Goal: Task Accomplishment & Management: Complete application form

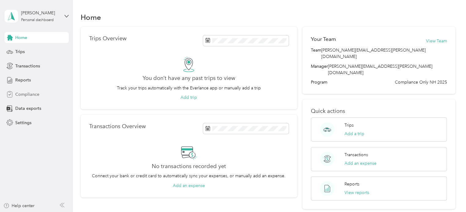
click at [23, 93] on span "Compliance" at bounding box center [27, 94] width 24 height 6
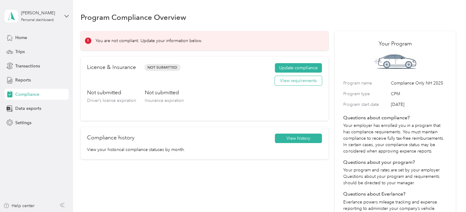
click at [285, 82] on button "View requirements" at bounding box center [298, 81] width 47 height 10
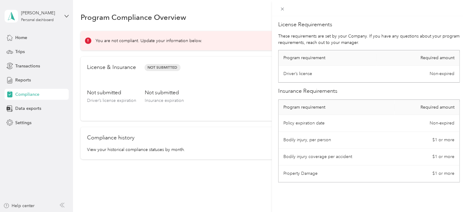
click at [18, 144] on div "License Requirements These requirements are set by your Company. If you have an…" at bounding box center [233, 106] width 466 height 212
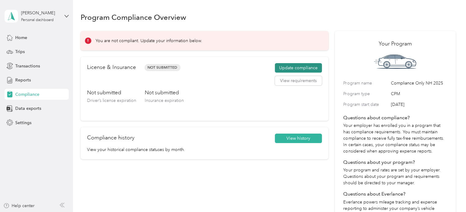
click at [288, 70] on button "Update compliance" at bounding box center [298, 68] width 47 height 10
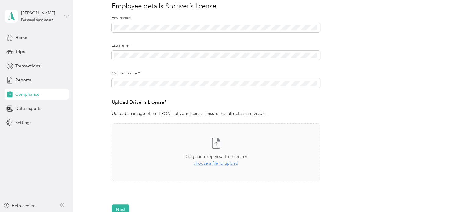
scroll to position [92, 0]
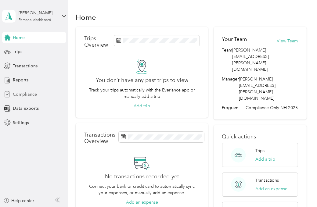
click at [22, 93] on span "Compliance" at bounding box center [25, 94] width 24 height 6
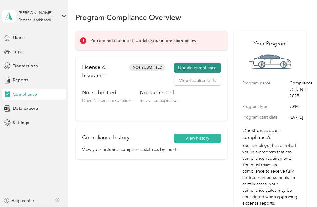
click at [193, 67] on button "Update compliance" at bounding box center [197, 68] width 47 height 10
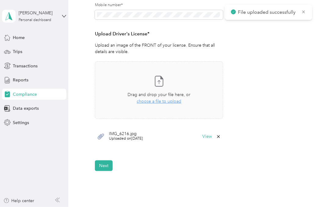
scroll to position [183, 0]
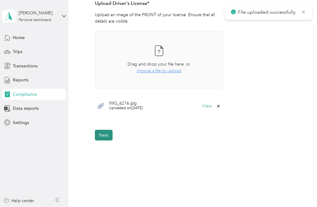
click at [107, 137] on button "Next" at bounding box center [104, 135] width 18 height 11
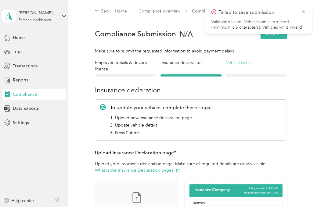
click at [233, 63] on h4 "Vehicle details" at bounding box center [256, 63] width 61 height 6
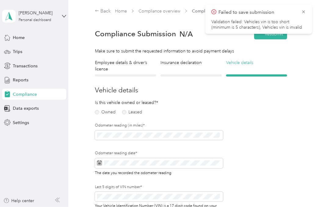
scroll to position [7, 0]
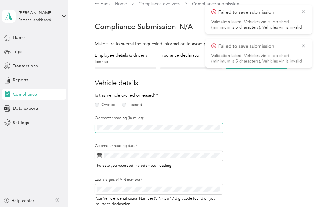
click at [115, 124] on span at bounding box center [159, 128] width 128 height 10
click at [98, 105] on label "Owned" at bounding box center [105, 105] width 21 height 4
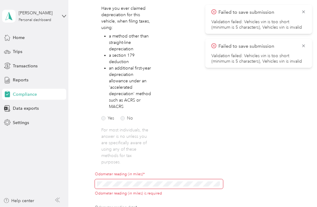
scroll to position [129, 0]
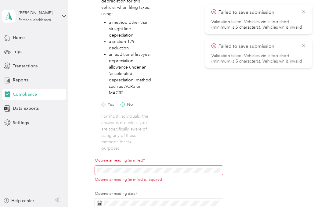
click at [129, 105] on label "No" at bounding box center [127, 105] width 13 height 4
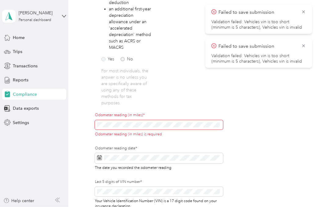
scroll to position [191, 0]
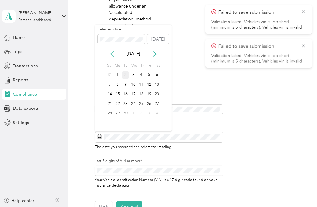
click at [114, 55] on icon at bounding box center [112, 54] width 6 height 6
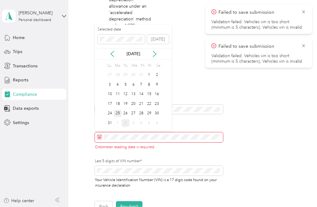
click at [119, 111] on div "25" at bounding box center [118, 114] width 8 height 8
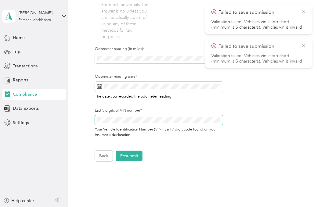
scroll to position [252, 0]
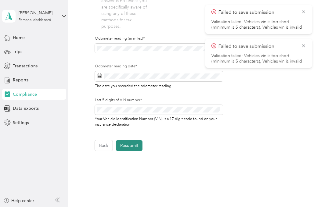
click at [131, 146] on button "Resubmit" at bounding box center [129, 145] width 27 height 11
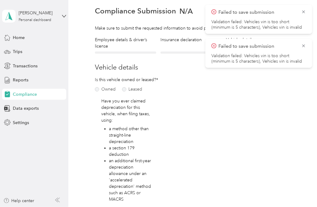
scroll to position [7, 0]
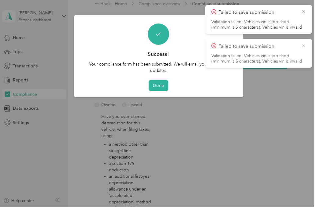
click at [302, 45] on icon at bounding box center [303, 45] width 5 height 5
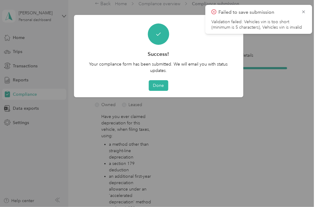
click at [302, 13] on icon at bounding box center [303, 11] width 5 height 5
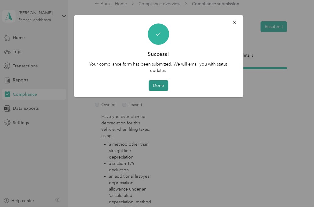
click at [161, 83] on button "Done" at bounding box center [159, 85] width 20 height 11
